Goal: Information Seeking & Learning: Find specific page/section

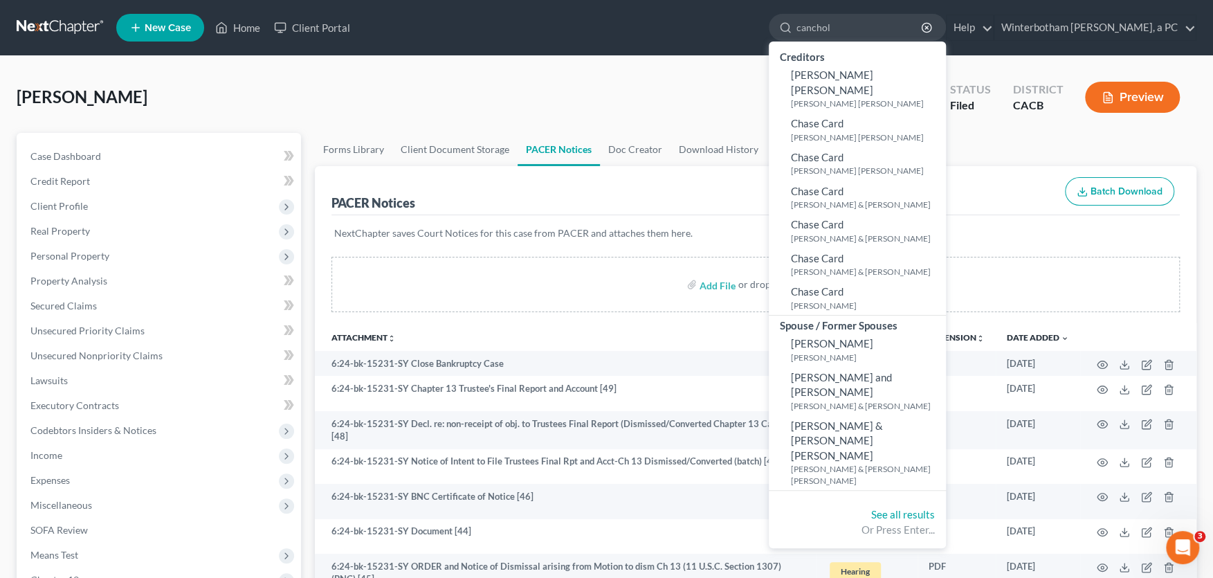
type input "[PERSON_NAME]"
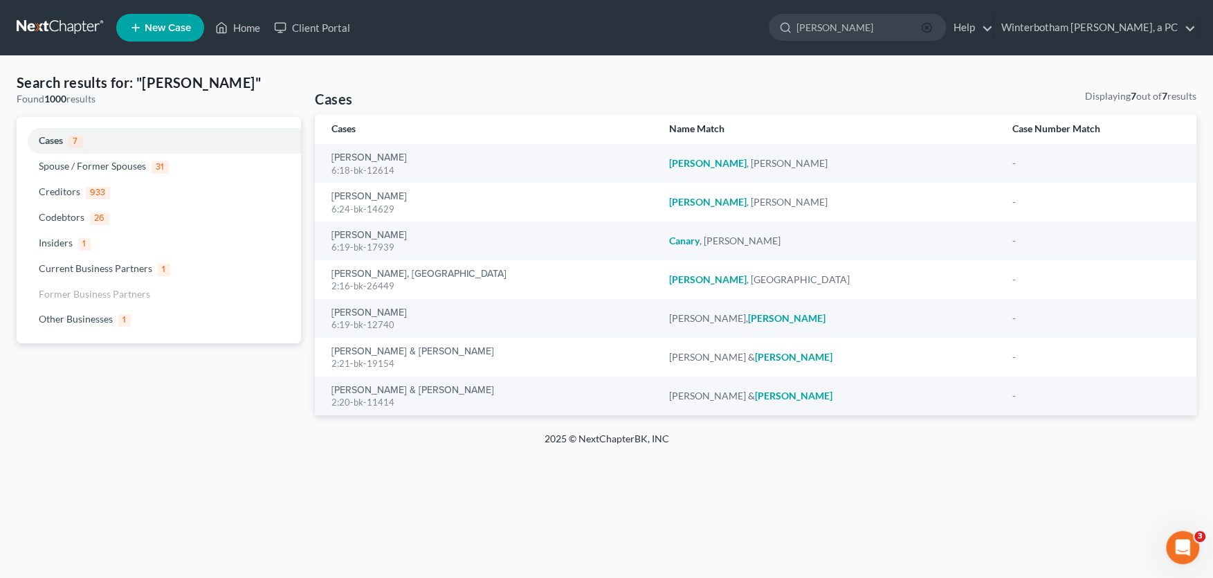
click at [932, 27] on icon "button" at bounding box center [926, 27] width 11 height 11
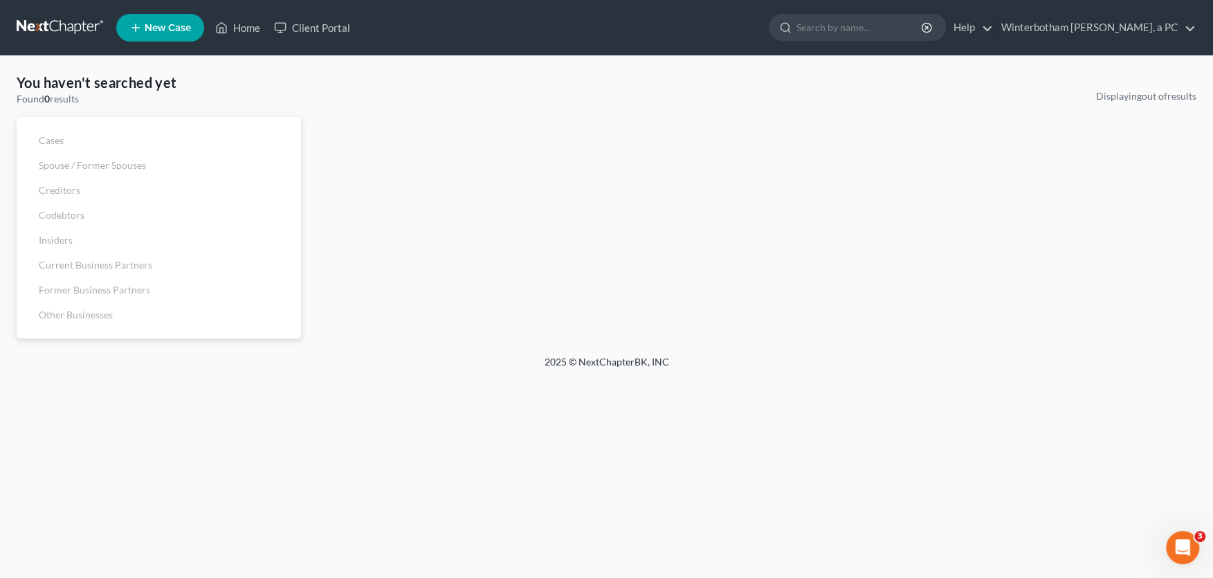
click at [861, 30] on input "search" at bounding box center [859, 28] width 127 height 26
type input "[PERSON_NAME]"
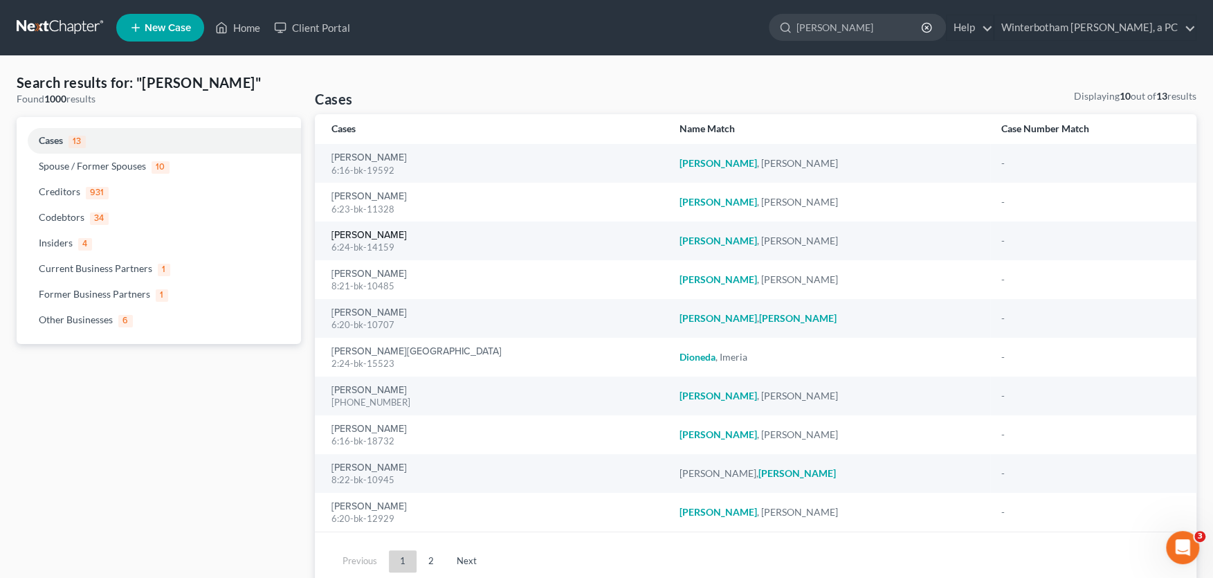
click at [364, 240] on link "[PERSON_NAME]" at bounding box center [368, 235] width 75 height 10
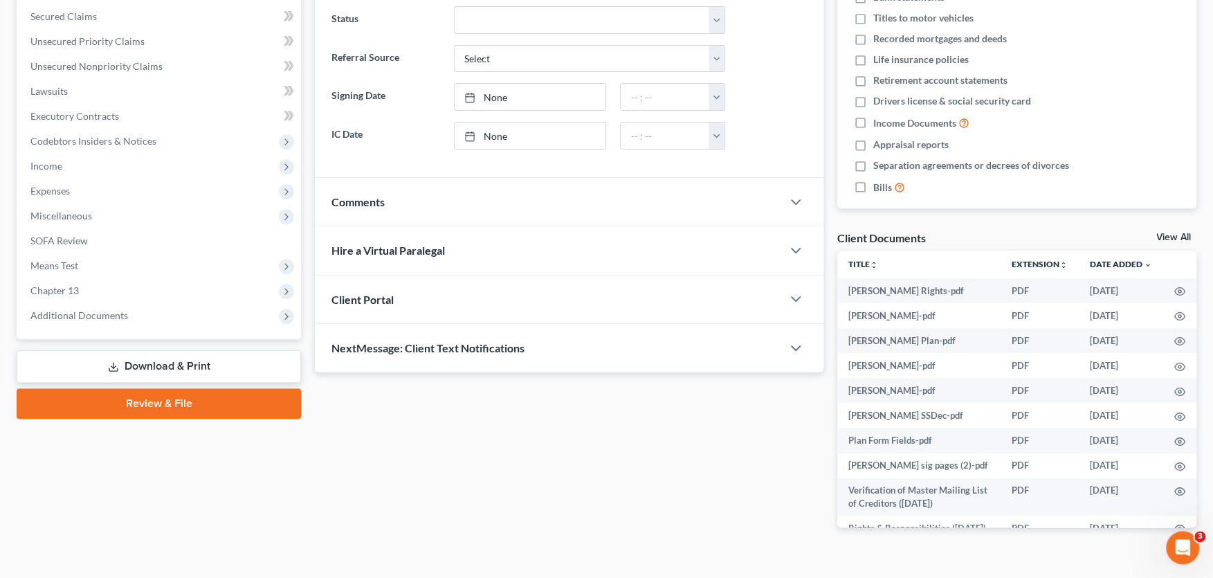
scroll to position [312, 0]
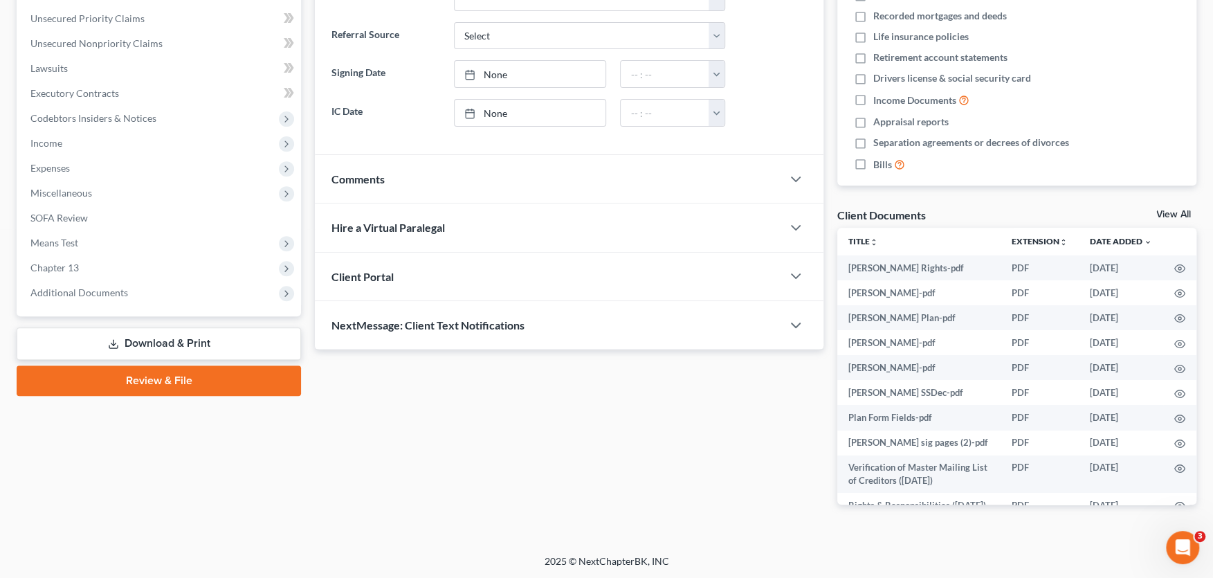
click at [102, 293] on span "Additional Documents" at bounding box center [79, 292] width 98 height 12
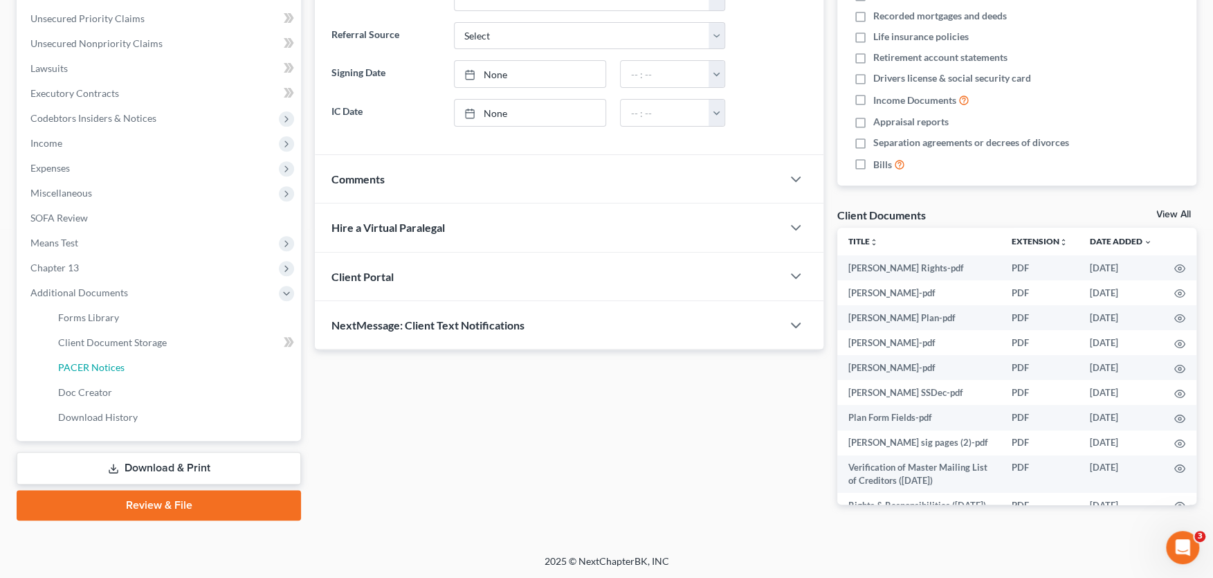
click at [111, 367] on span "PACER Notices" at bounding box center [91, 367] width 66 height 12
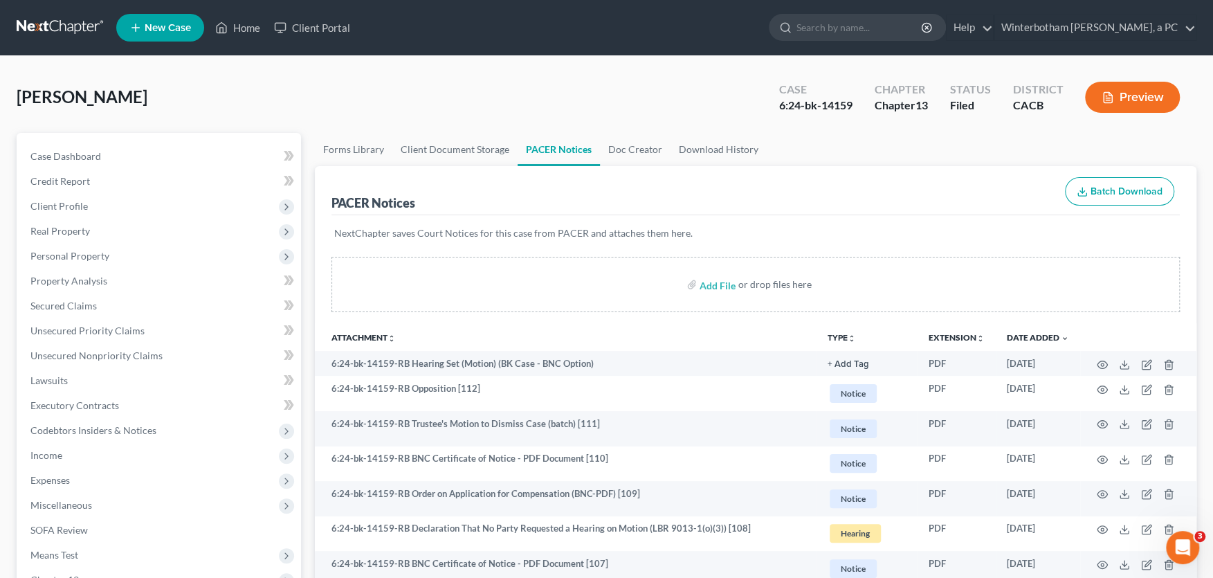
click at [830, 27] on input "search" at bounding box center [859, 28] width 127 height 26
type input "[PERSON_NAME]"
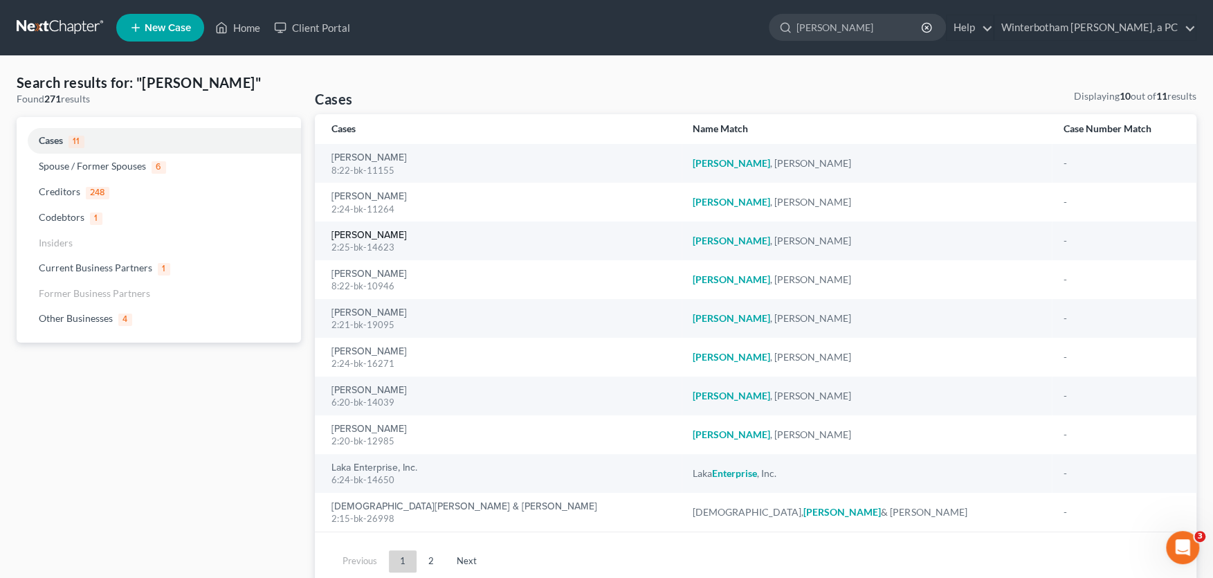
click at [362, 234] on link "[PERSON_NAME]" at bounding box center [368, 235] width 75 height 10
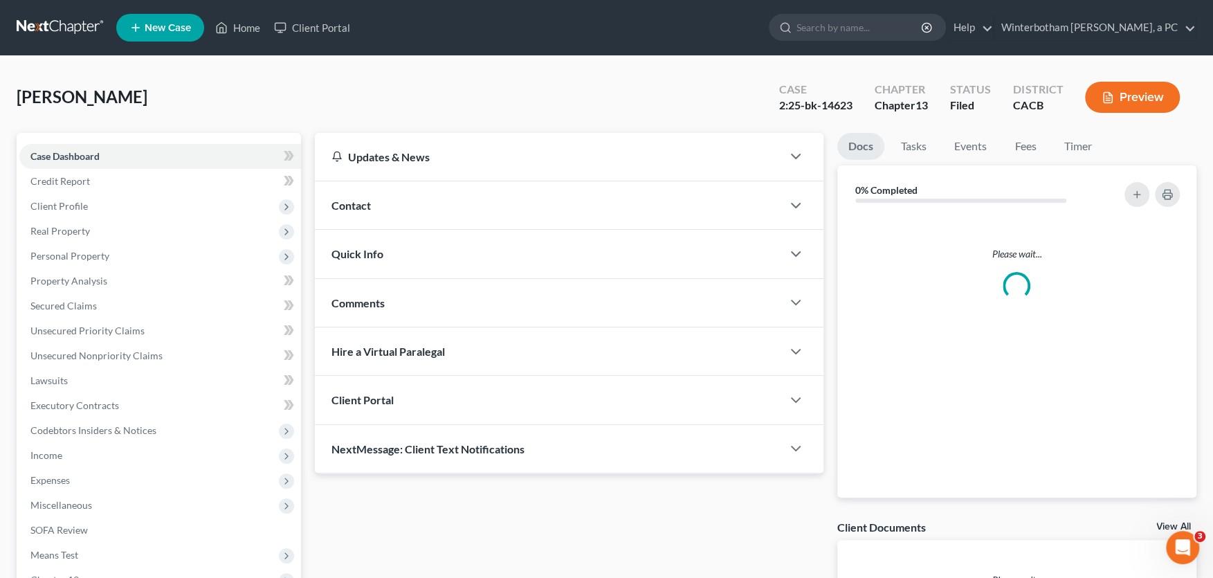
scroll to position [181, 0]
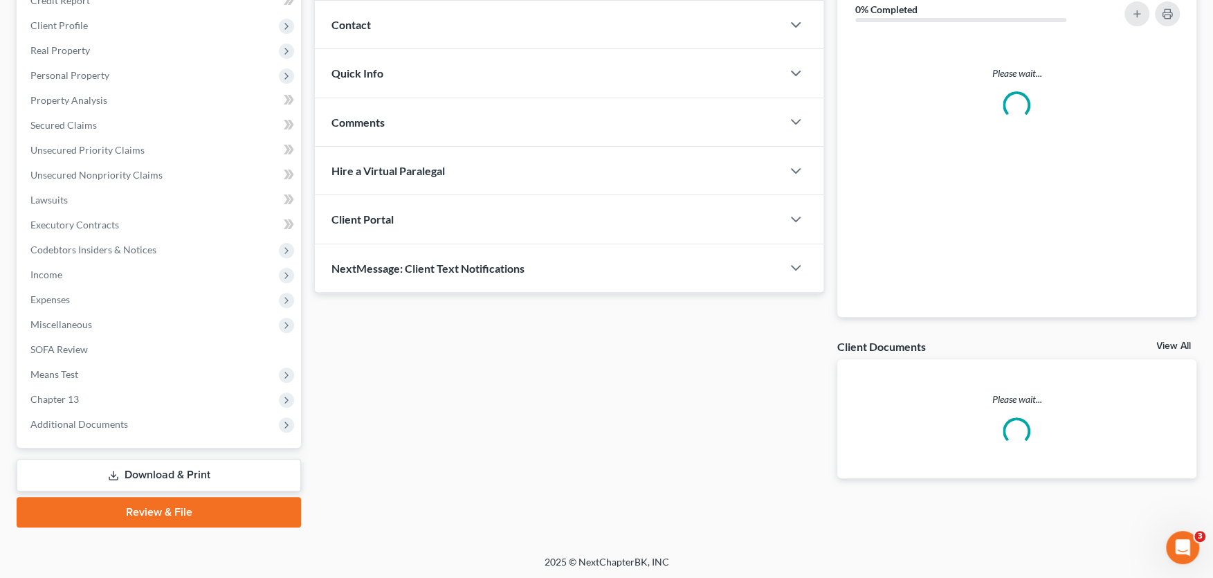
click at [109, 419] on span "Additional Documents" at bounding box center [79, 424] width 98 height 12
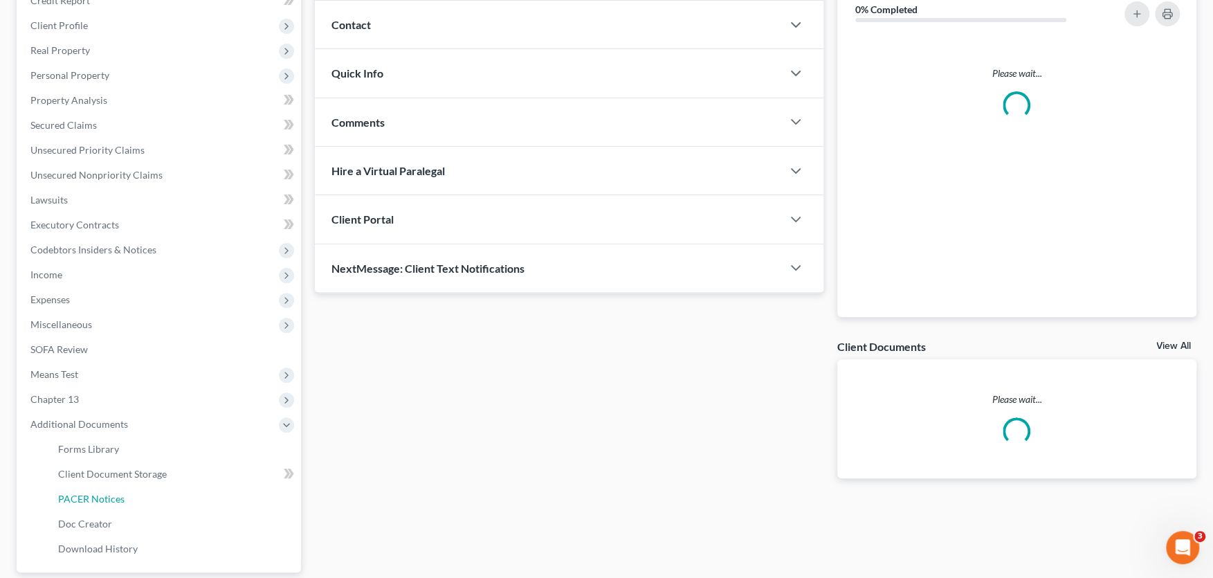
click at [104, 498] on span "PACER Notices" at bounding box center [91, 499] width 66 height 12
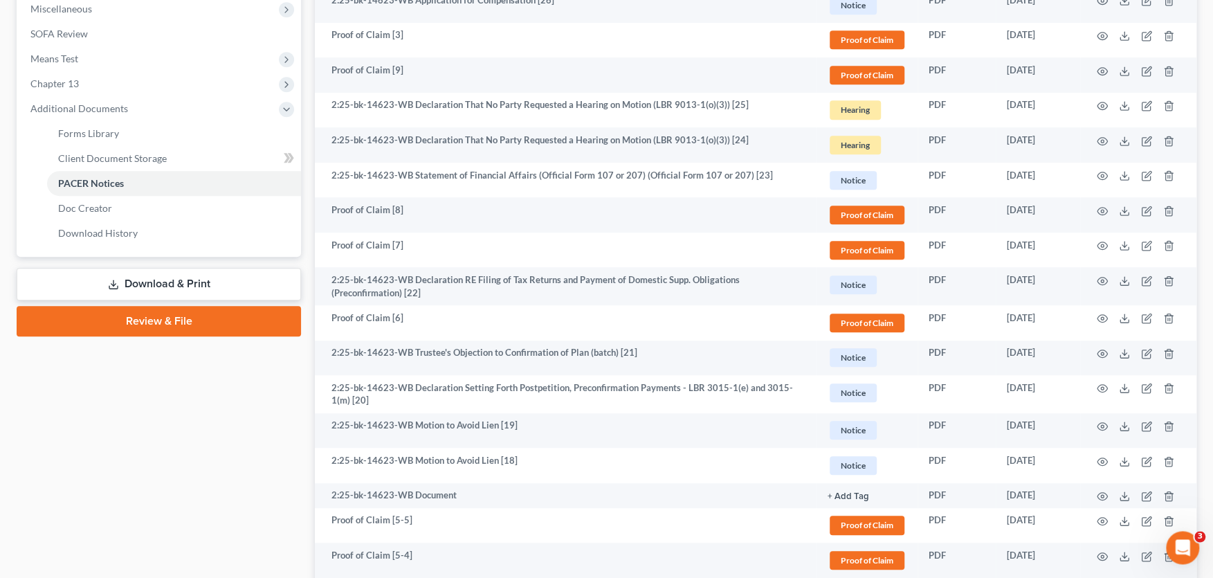
scroll to position [533, 0]
